Goal: Information Seeking & Learning: Learn about a topic

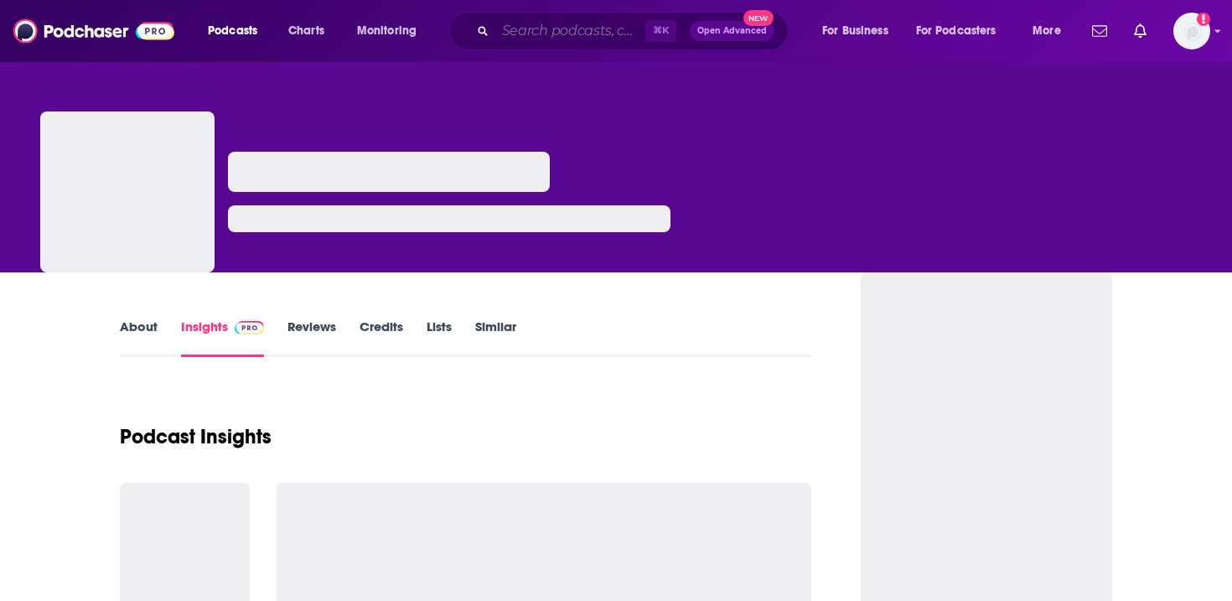
click at [558, 30] on input "Search podcasts, credits, & more..." at bounding box center [570, 31] width 150 height 27
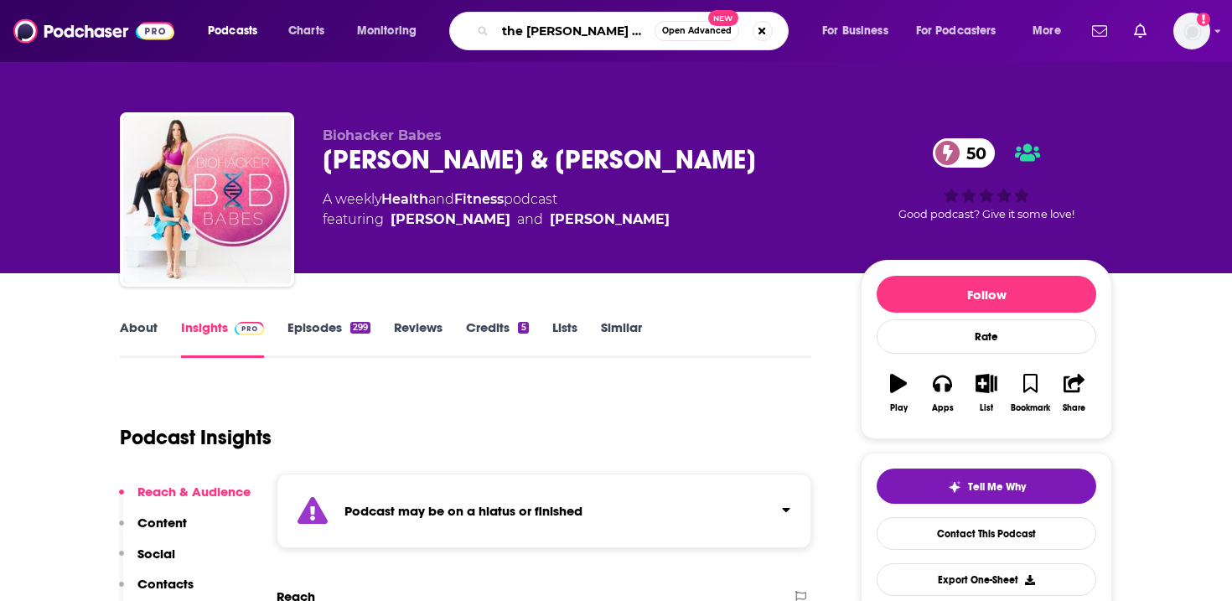
type input "the [PERSON_NAME] & nath"
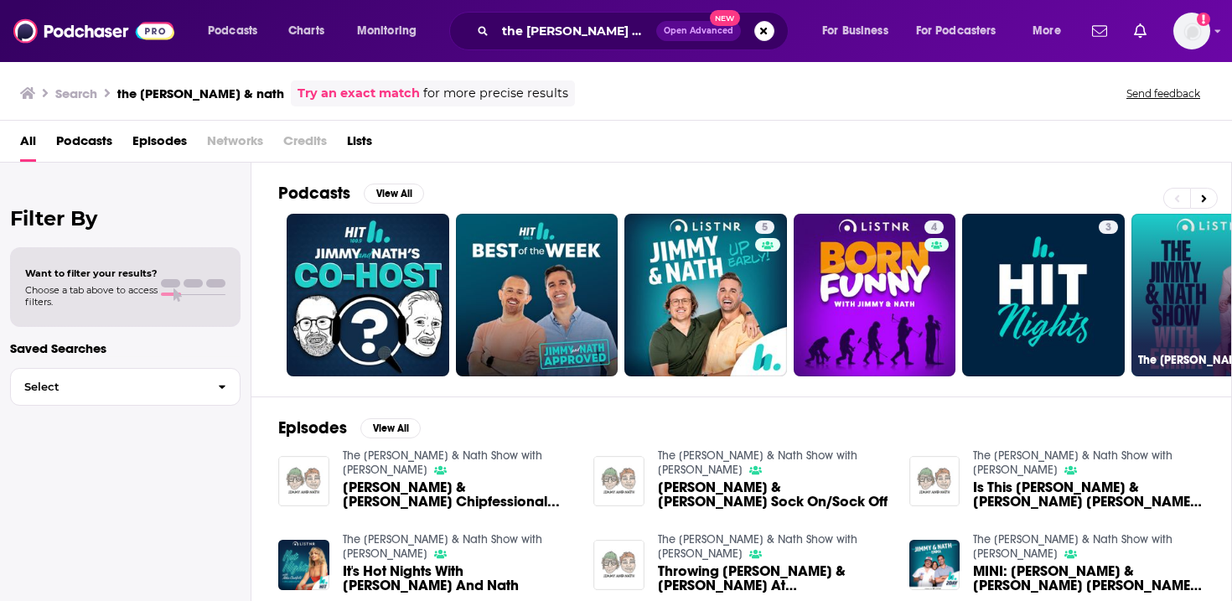
click at [1197, 316] on link "The [PERSON_NAME] & Nath Show with [PERSON_NAME]" at bounding box center [1212, 295] width 163 height 163
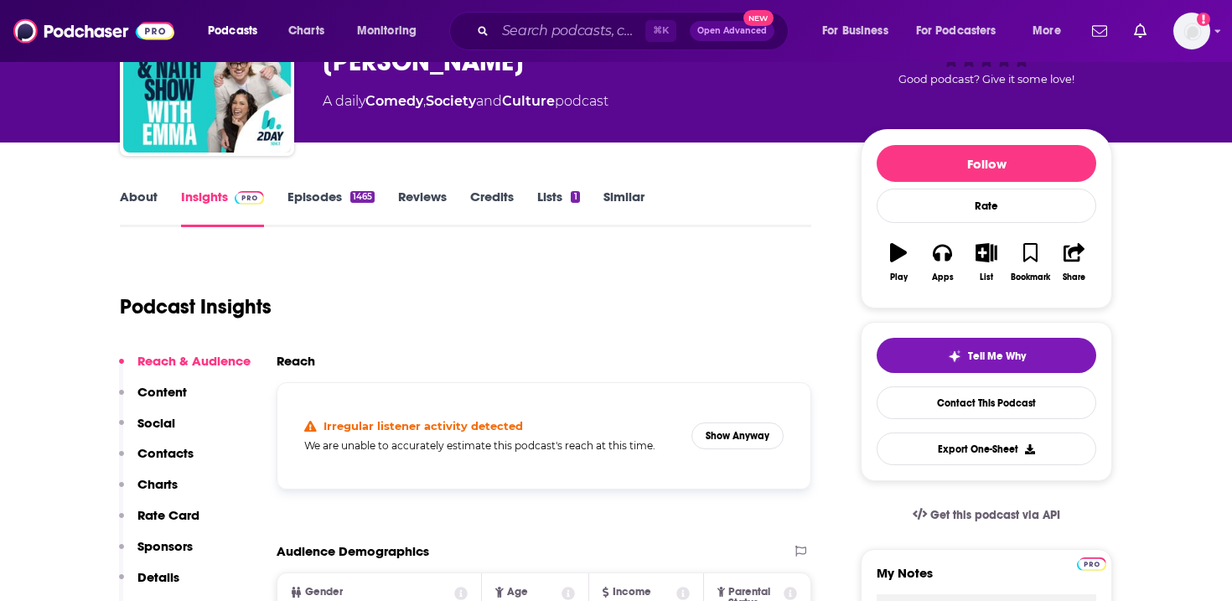
scroll to position [132, 0]
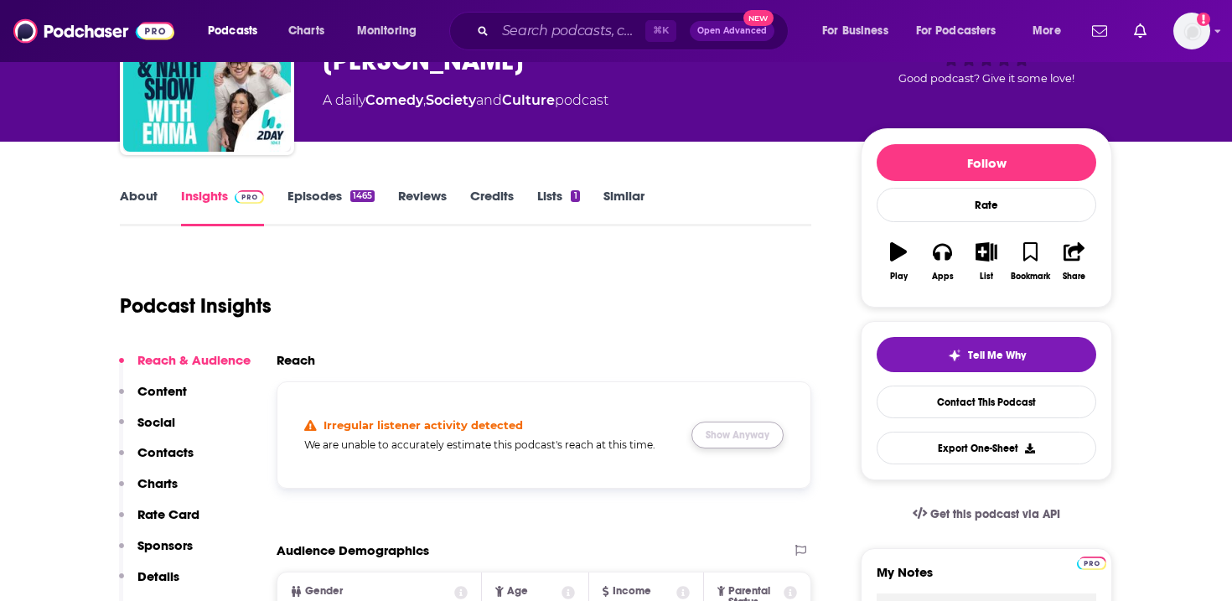
click at [723, 432] on button "Show Anyway" at bounding box center [737, 434] width 92 height 27
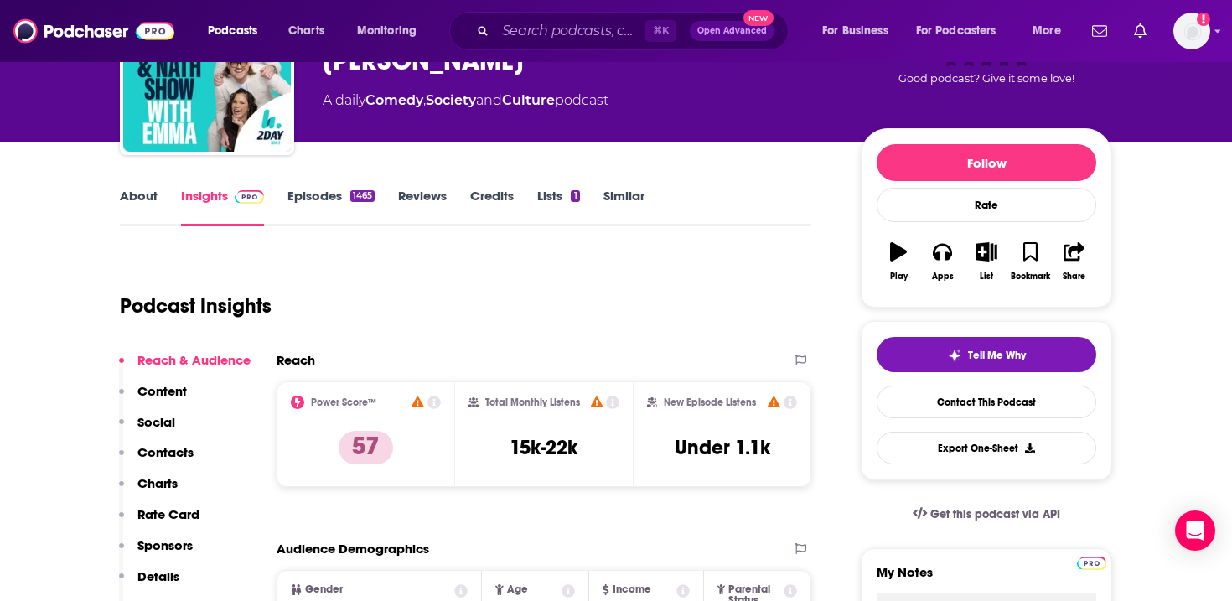
click at [137, 194] on link "About" at bounding box center [139, 207] width 38 height 39
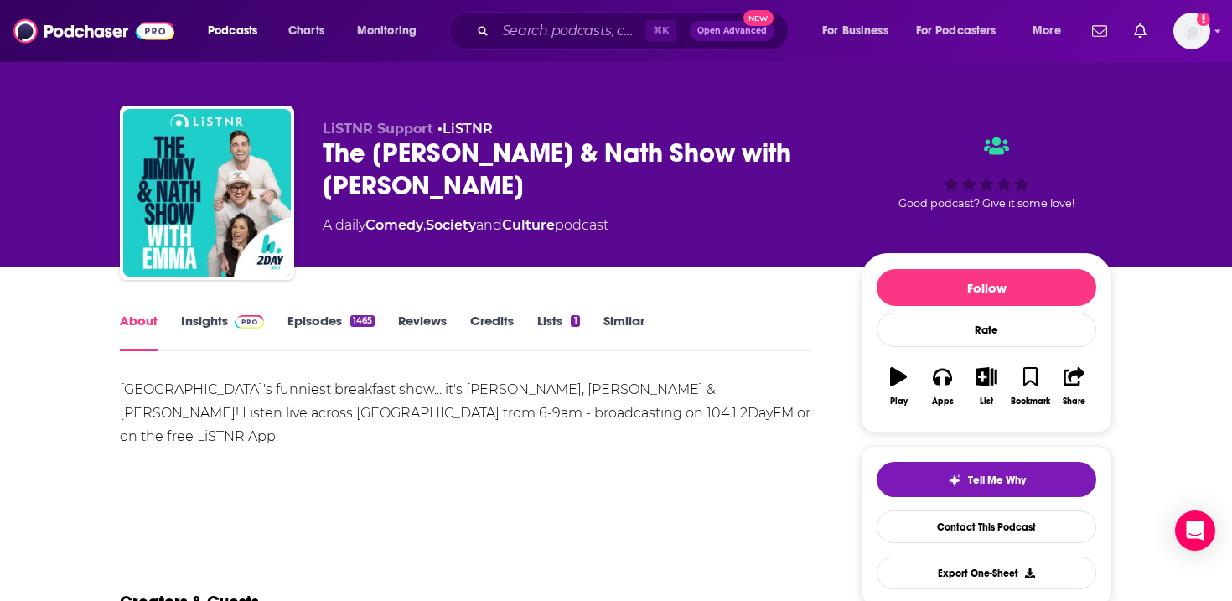
scroll to position [8, 0]
